Goal: Transaction & Acquisition: Purchase product/service

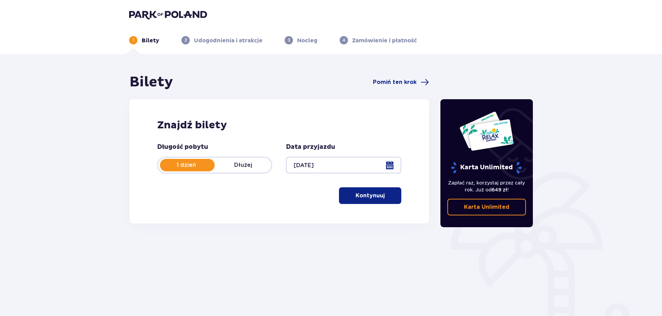
click at [351, 201] on button "Kontynuuj" at bounding box center [370, 195] width 62 height 17
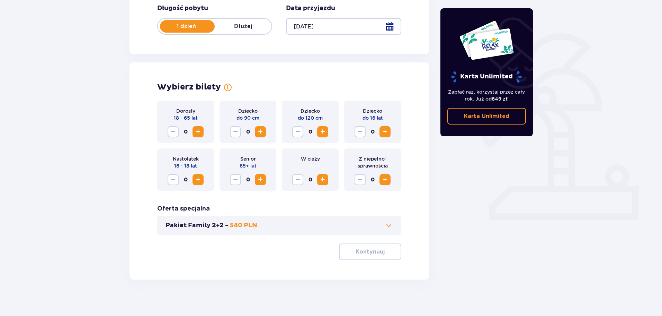
scroll to position [144, 0]
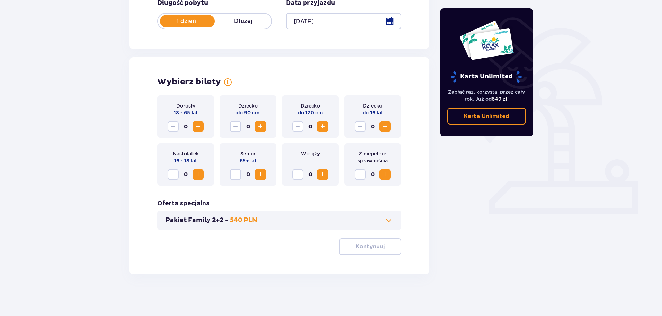
click at [199, 129] on span "Increase" at bounding box center [198, 126] width 8 height 8
click at [200, 127] on span "Increase" at bounding box center [198, 126] width 8 height 8
click at [301, 220] on button "Pakiet Family 2+2 - 540 PLN" at bounding box center [280, 220] width 228 height 8
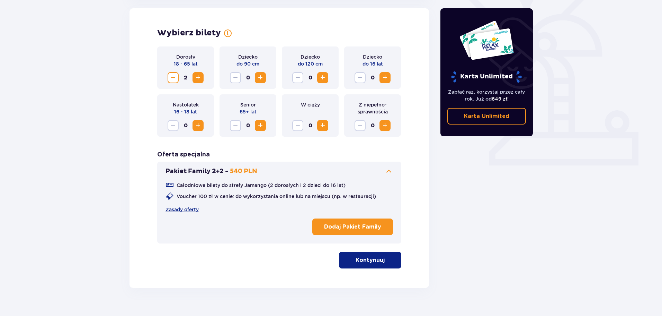
click at [273, 171] on button "Pakiet Family 2+2 - 540 PLN" at bounding box center [280, 171] width 228 height 8
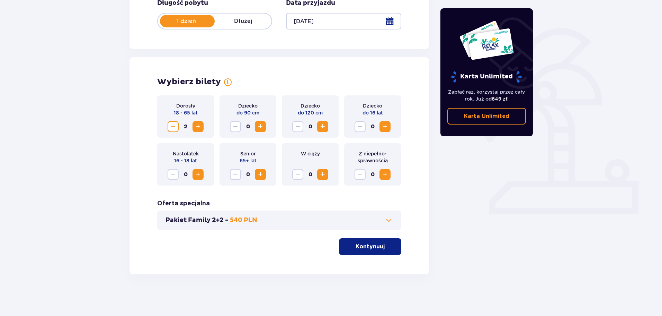
click at [365, 248] on p "Kontynuuj" at bounding box center [370, 247] width 29 height 8
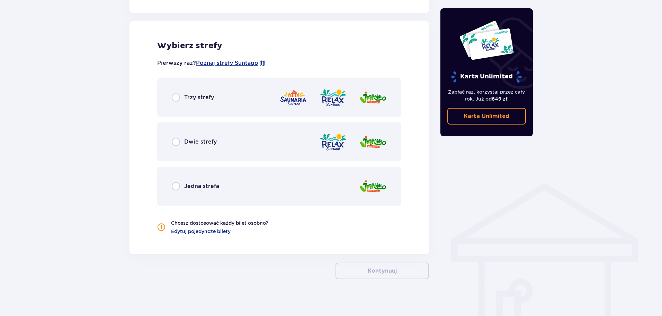
scroll to position [385, 0]
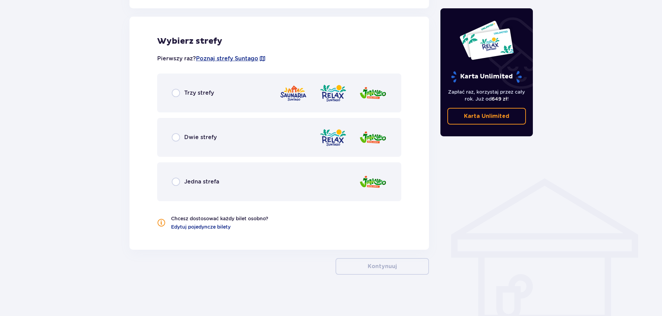
click at [221, 89] on div "Trzy strefy" at bounding box center [279, 92] width 244 height 39
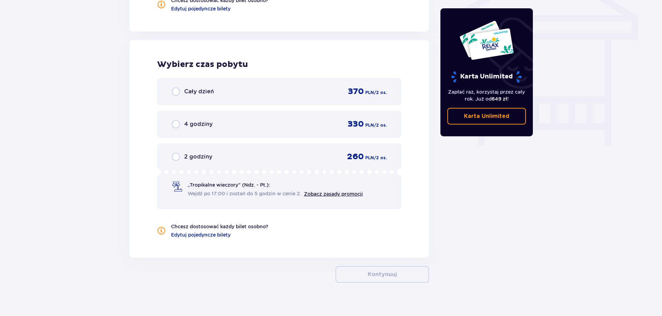
scroll to position [611, 0]
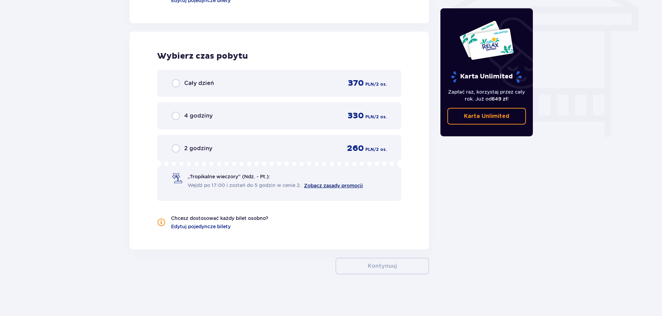
click at [318, 185] on link "Zobacz zasady promocji" at bounding box center [333, 186] width 59 height 6
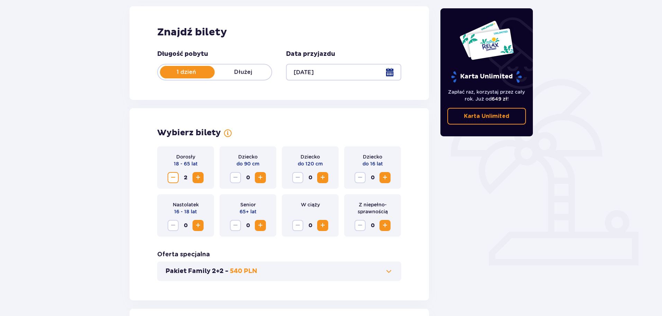
scroll to position [0, 0]
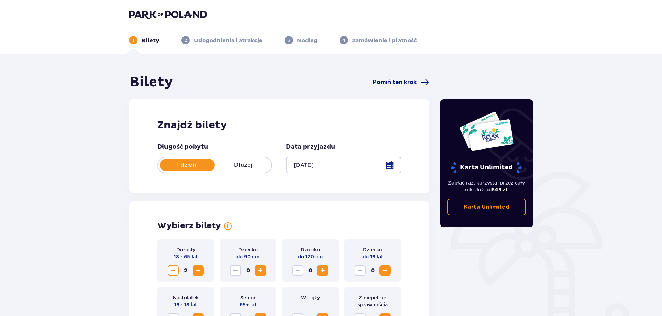
click at [390, 81] on span "Pomiń ten krok" at bounding box center [395, 82] width 44 height 8
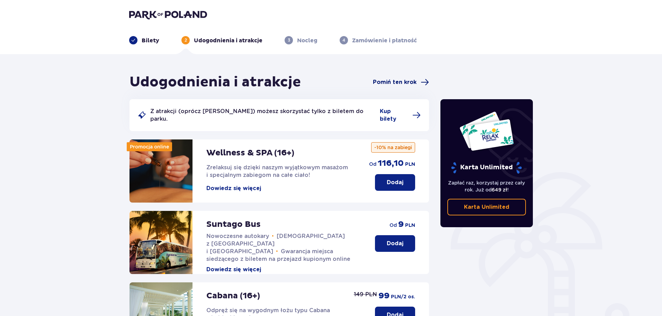
click at [392, 82] on span "Pomiń ten krok" at bounding box center [395, 82] width 44 height 8
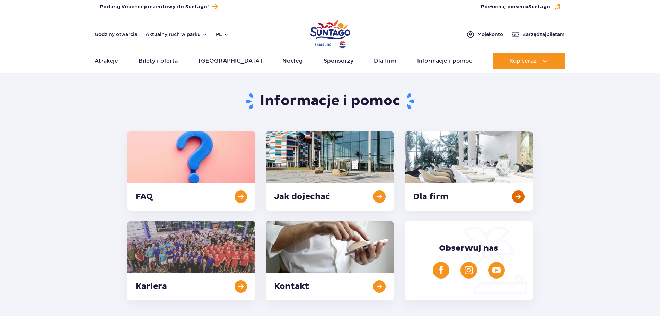
scroll to position [35, 0]
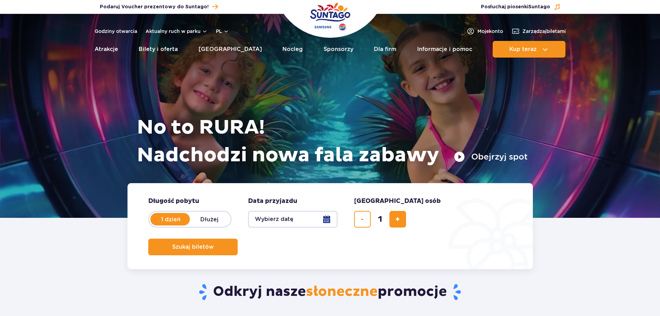
click at [281, 219] on button "Wybierz datę" at bounding box center [292, 219] width 89 height 17
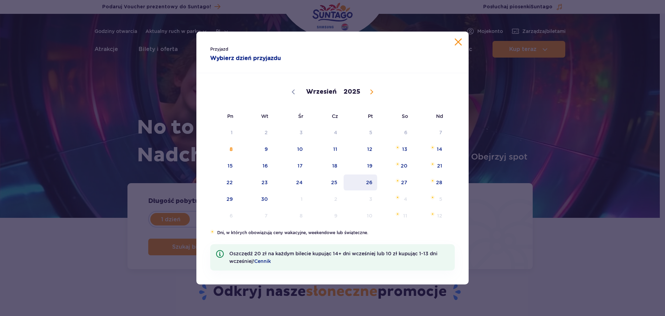
click at [361, 181] on span "26" at bounding box center [360, 182] width 35 height 16
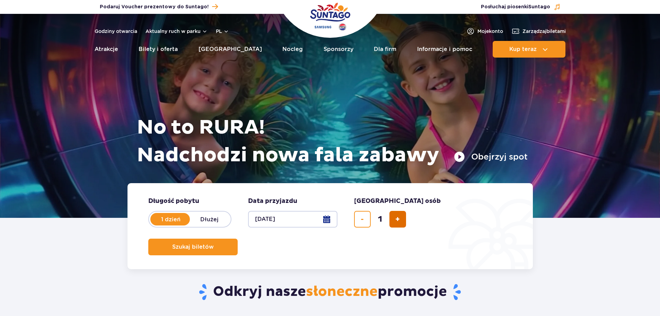
click at [393, 220] on button "dodaj bilet" at bounding box center [397, 219] width 17 height 17
type input "2"
click at [211, 244] on span "Szukaj biletów" at bounding box center [190, 247] width 42 height 6
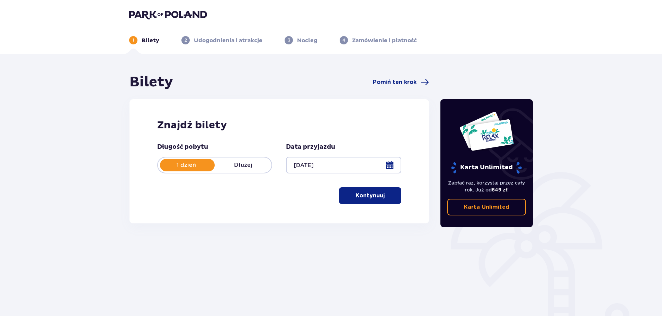
click at [367, 194] on p "Kontynuuj" at bounding box center [370, 196] width 29 height 8
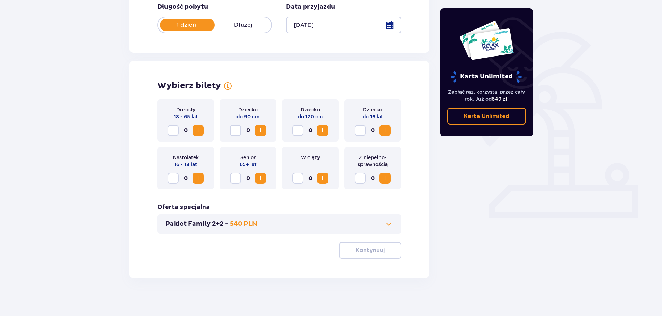
scroll to position [144, 0]
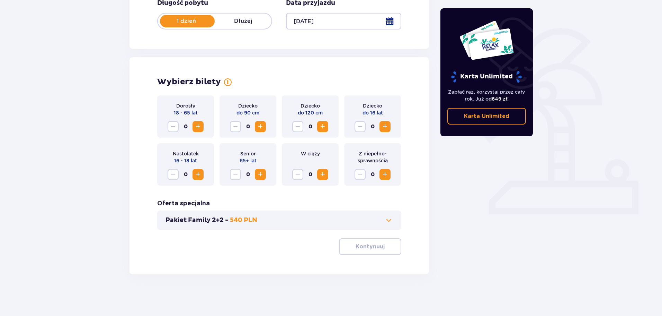
click at [196, 130] on span "Increase" at bounding box center [198, 126] width 8 height 8
click at [369, 248] on p "Kontynuuj" at bounding box center [370, 247] width 29 height 8
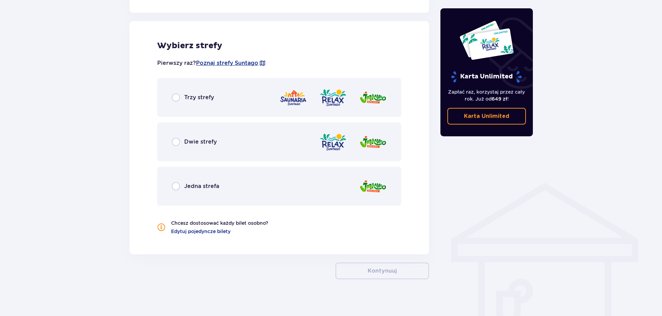
scroll to position [385, 0]
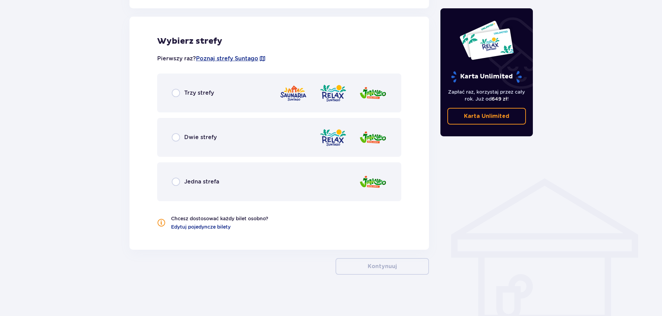
click at [211, 96] on p "Trzy strefy" at bounding box center [199, 93] width 30 height 8
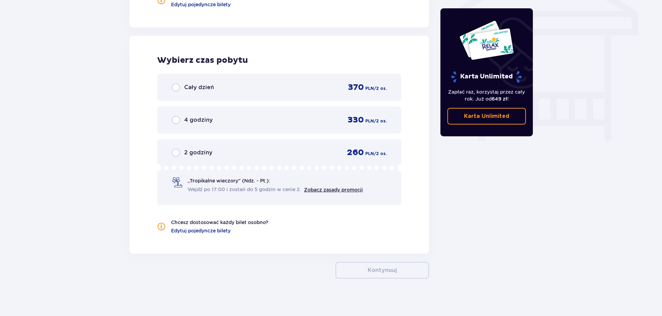
scroll to position [611, 0]
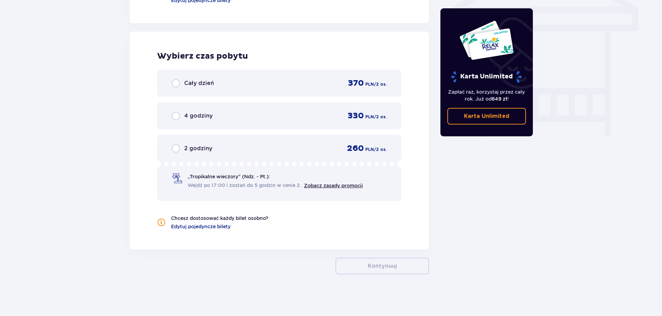
click at [222, 86] on div "Cały dzień 370 PLN / 2 os." at bounding box center [279, 83] width 215 height 10
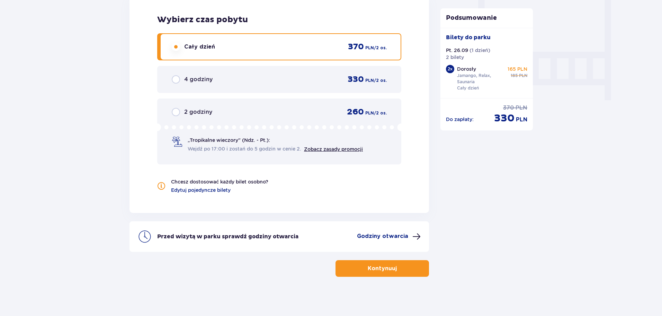
scroll to position [650, 0]
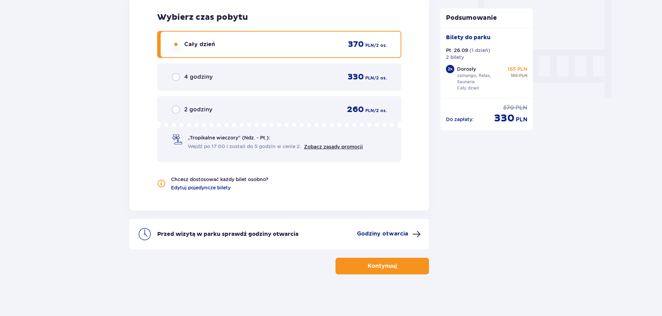
click at [385, 263] on p "Kontynuuj" at bounding box center [382, 266] width 29 height 8
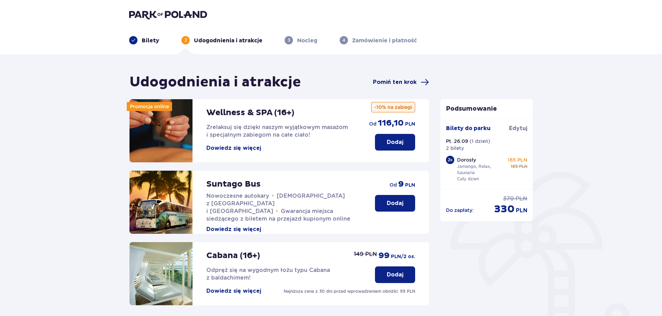
click at [400, 79] on span "Pomiń ten krok" at bounding box center [395, 82] width 44 height 8
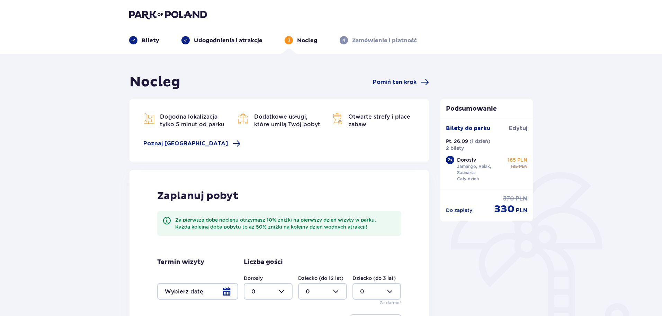
click at [400, 79] on span "Pomiń ten krok" at bounding box center [395, 82] width 44 height 8
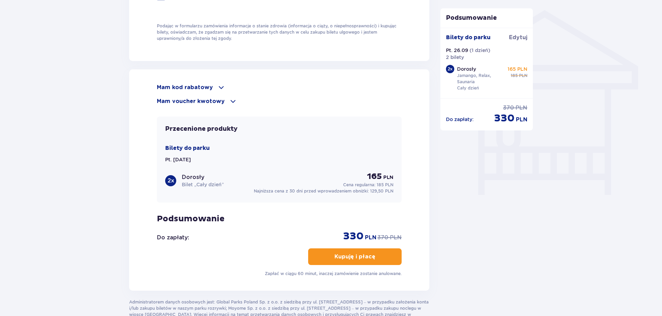
scroll to position [532, 0]
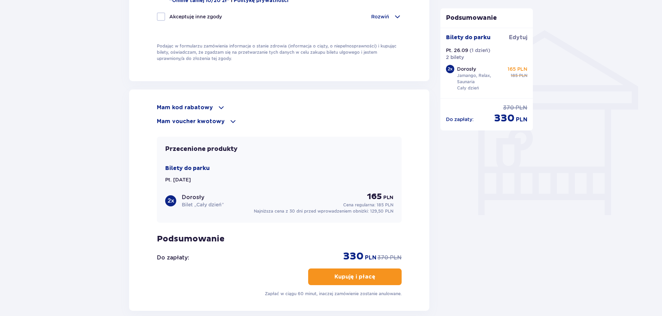
click at [216, 120] on p "Mam voucher kwotowy" at bounding box center [191, 121] width 68 height 8
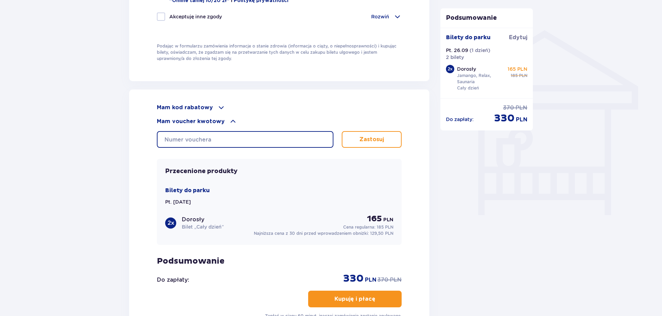
click at [213, 138] on input "text" at bounding box center [245, 139] width 177 height 17
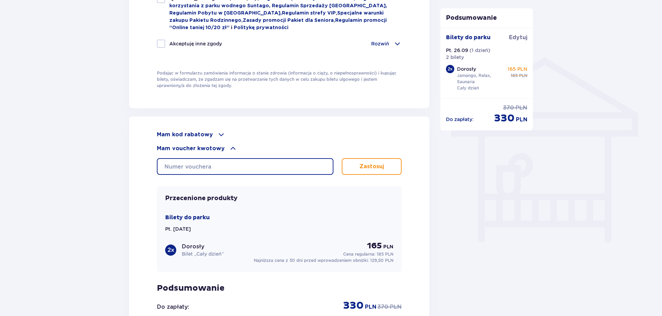
scroll to position [498, 0]
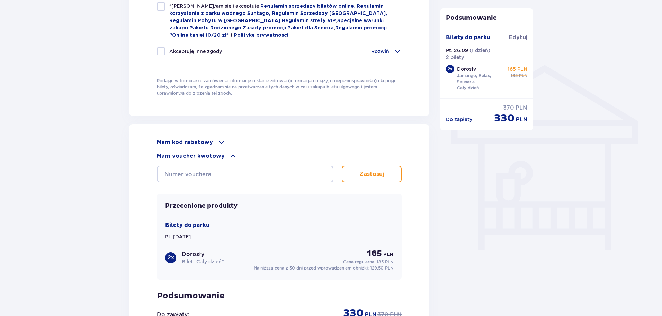
click at [173, 143] on p "Mam kod rabatowy" at bounding box center [185, 142] width 56 height 8
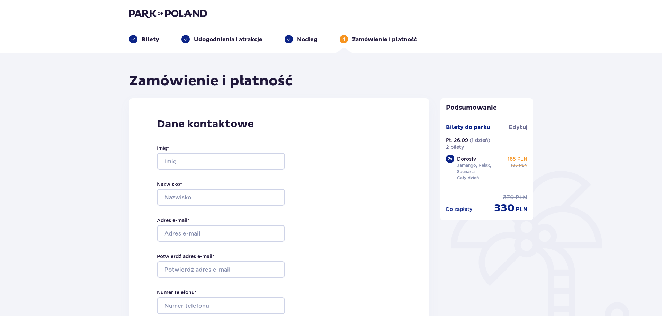
scroll to position [0, 0]
